Goal: Consume media (video, audio)

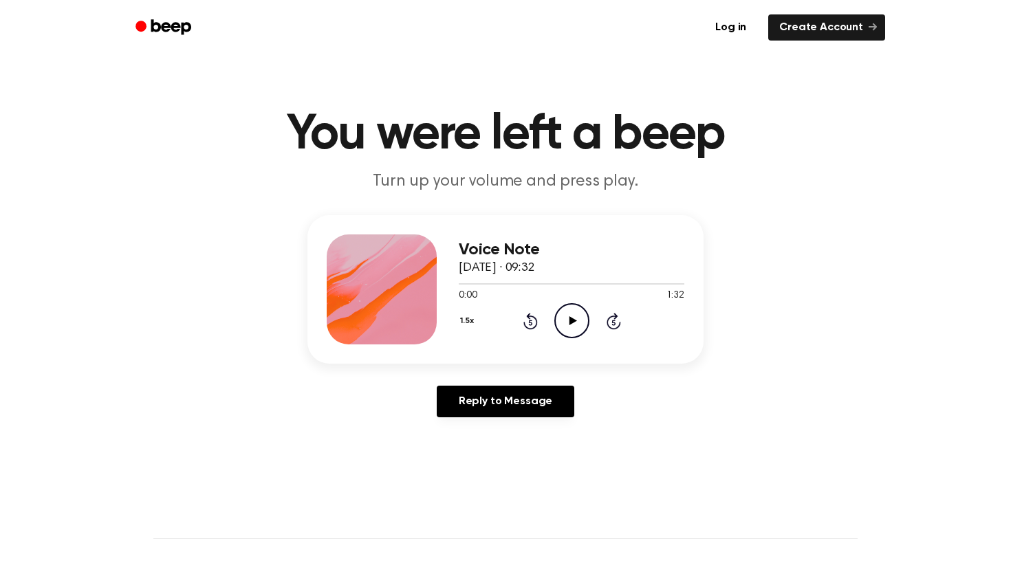
click at [581, 321] on icon "Play Audio" at bounding box center [571, 320] width 35 height 35
drag, startPoint x: 464, startPoint y: 285, endPoint x: 550, endPoint y: 287, distance: 86.0
click at [550, 287] on div at bounding box center [572, 283] width 226 height 11
click at [574, 327] on icon "Pause Audio" at bounding box center [571, 320] width 35 height 35
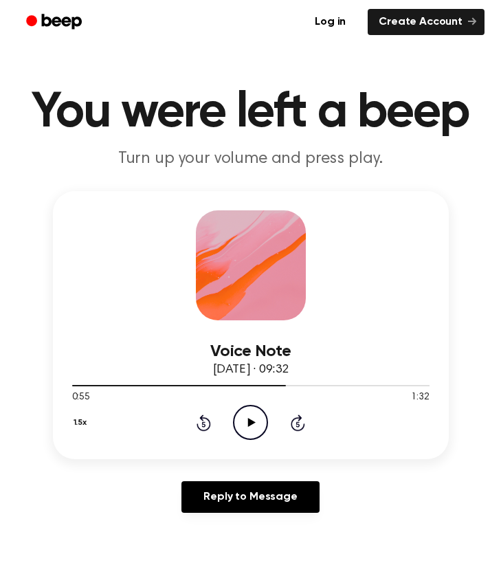
click at [244, 412] on icon "Play Audio" at bounding box center [250, 422] width 35 height 35
click at [206, 420] on icon at bounding box center [204, 423] width 14 height 17
click at [205, 421] on icon "Rewind 5 seconds" at bounding box center [203, 423] width 15 height 18
click at [206, 421] on icon "Rewind 5 seconds" at bounding box center [203, 423] width 15 height 18
click at [209, 431] on icon "Rewind 5 seconds" at bounding box center [203, 423] width 15 height 18
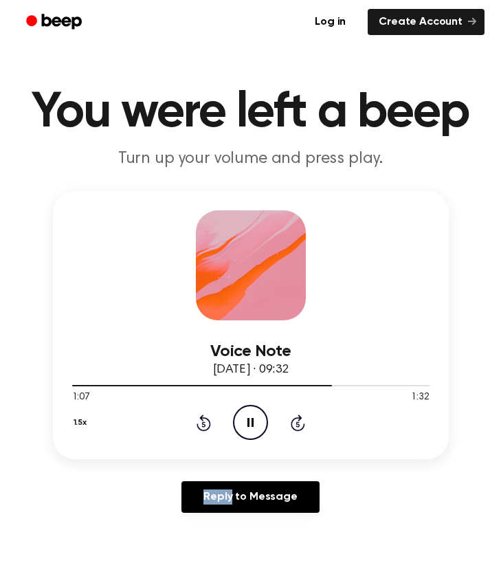
click at [209, 431] on icon "Rewind 5 seconds" at bounding box center [203, 423] width 15 height 18
click at [142, 500] on div "Reply to Message" at bounding box center [251, 503] width 396 height 43
click at [202, 427] on icon "Rewind 5 seconds" at bounding box center [203, 423] width 15 height 18
click at [208, 424] on icon "Rewind 5 seconds" at bounding box center [203, 423] width 15 height 18
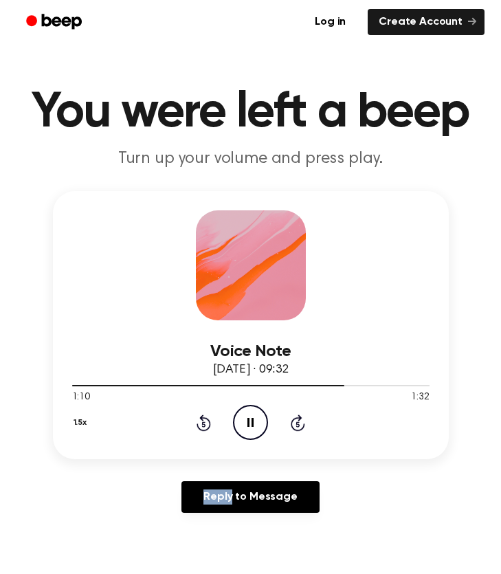
click at [208, 424] on icon "Rewind 5 seconds" at bounding box center [203, 423] width 15 height 18
click at [248, 420] on icon at bounding box center [251, 422] width 6 height 9
click at [199, 418] on icon at bounding box center [204, 423] width 14 height 17
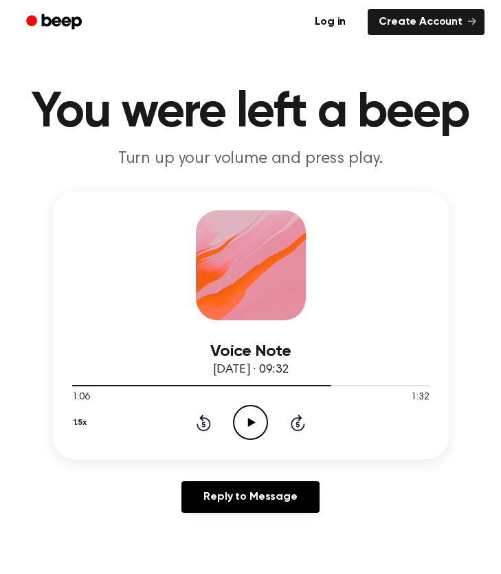
click at [240, 418] on icon "Play Audio" at bounding box center [250, 422] width 35 height 35
click at [203, 413] on div "1.5x Rewind 5 seconds Pause Audio Skip 5 seconds" at bounding box center [251, 422] width 358 height 35
click at [202, 421] on icon at bounding box center [204, 423] width 14 height 17
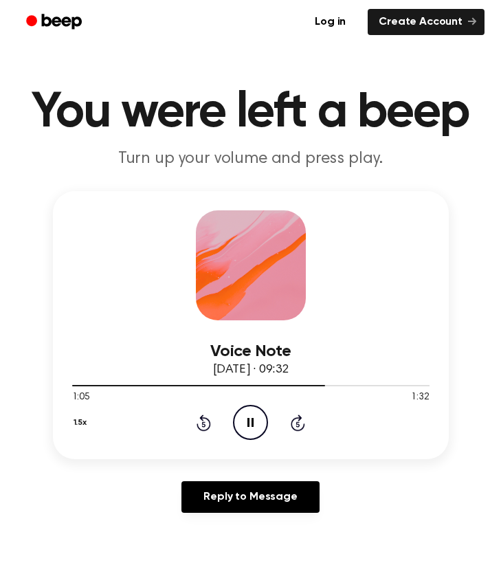
click at [204, 417] on icon "Rewind 5 seconds" at bounding box center [203, 423] width 15 height 18
